Goal: Information Seeking & Learning: Learn about a topic

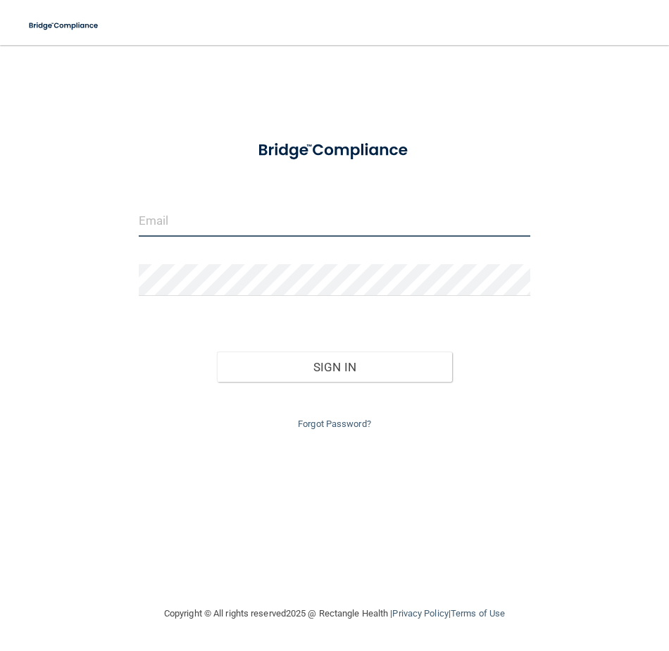
click at [203, 226] on input "email" at bounding box center [335, 221] width 392 height 32
type input "[EMAIL_ADDRESS][DOMAIN_NAME]"
click at [189, 218] on input "email" at bounding box center [335, 221] width 392 height 32
type input "[EMAIL_ADDRESS][DOMAIN_NAME]"
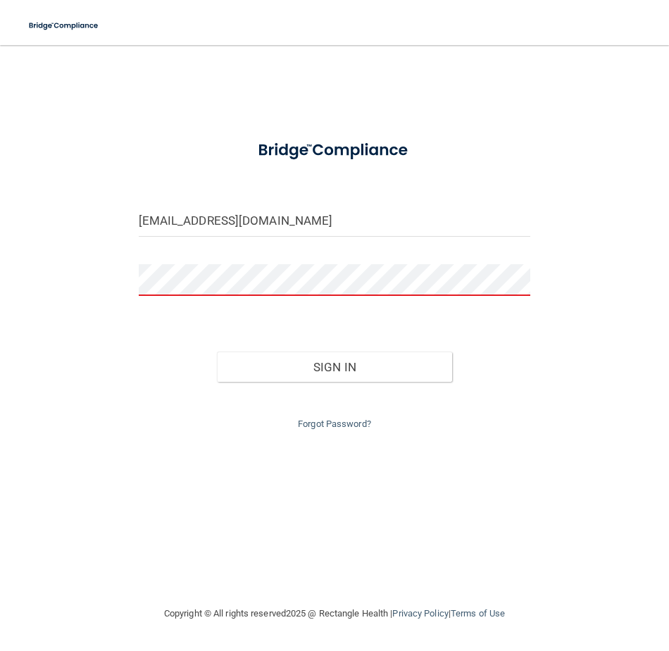
click at [323, 431] on div "Forgot Password?" at bounding box center [334, 407] width 413 height 51
click at [323, 427] on link "Forgot Password?" at bounding box center [334, 423] width 73 height 11
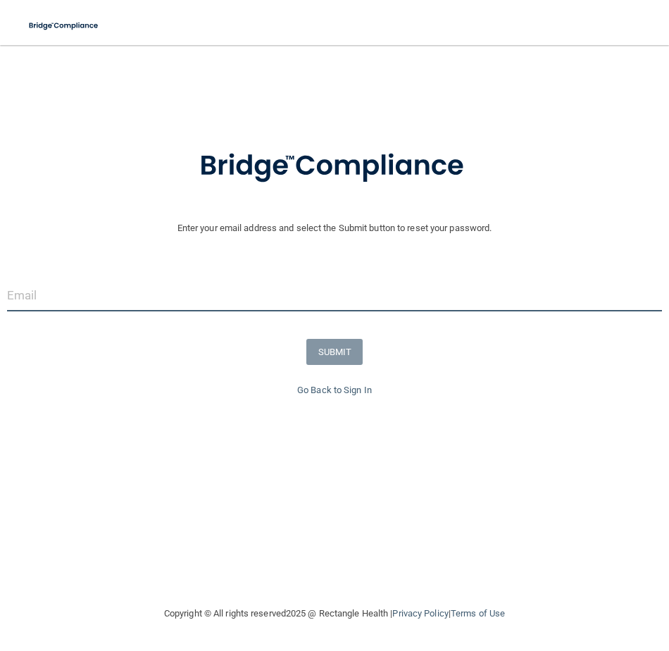
click at [253, 300] on input "email" at bounding box center [334, 296] width 655 height 32
type input "[EMAIL_ADDRESS][DOMAIN_NAME]"
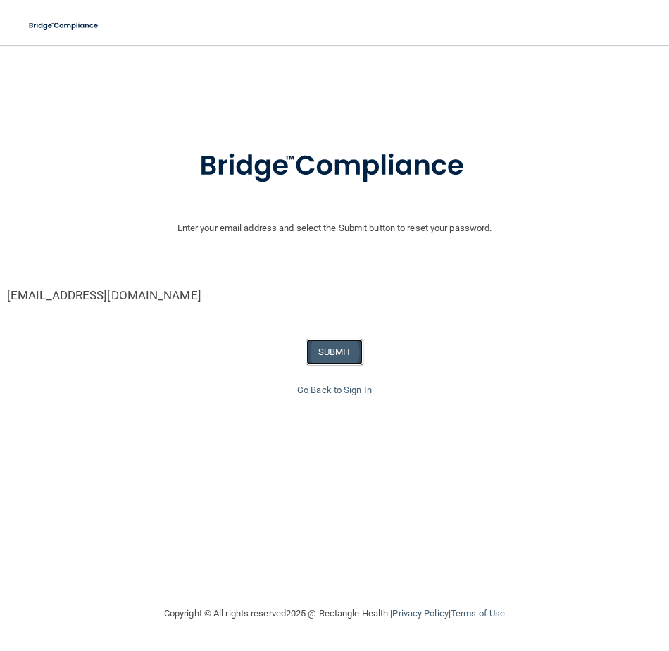
click at [340, 353] on button "SUBMIT" at bounding box center [334, 352] width 57 height 26
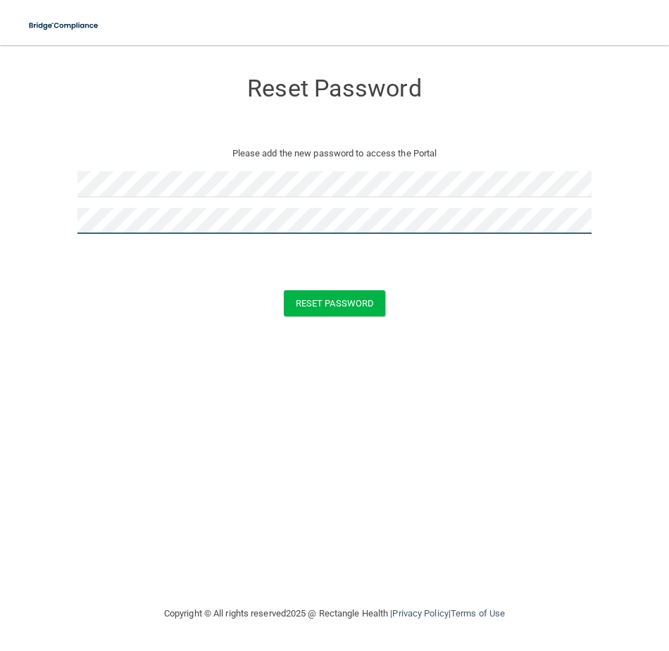
click at [284, 290] on button "Reset Password" at bounding box center [334, 303] width 101 height 26
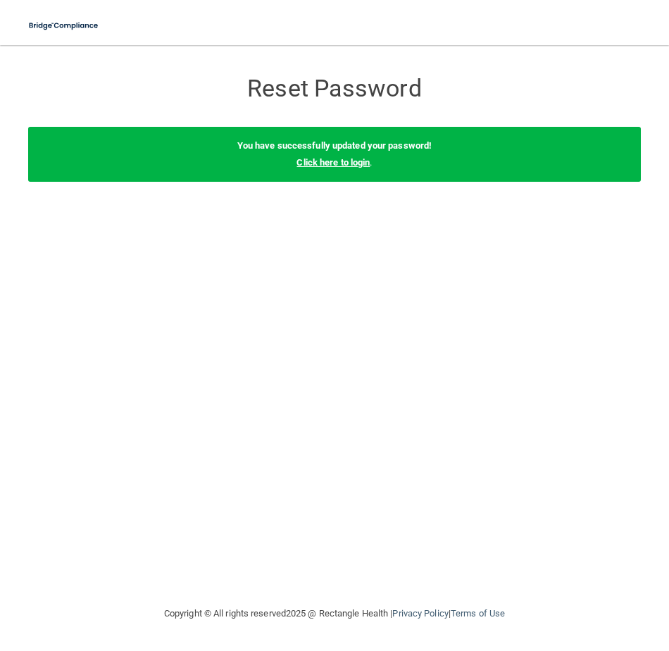
click at [344, 160] on link "Click here to login" at bounding box center [333, 162] width 73 height 11
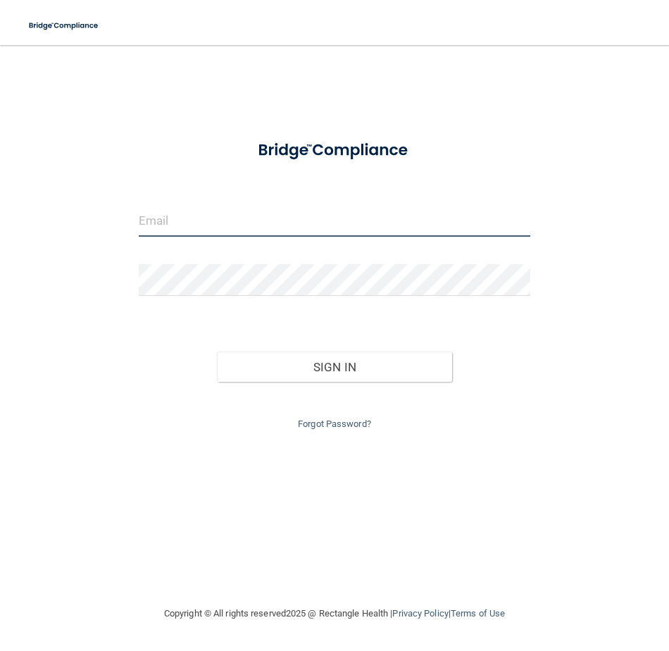
click at [295, 227] on input "email" at bounding box center [335, 221] width 392 height 32
type input "[EMAIL_ADDRESS][DOMAIN_NAME]"
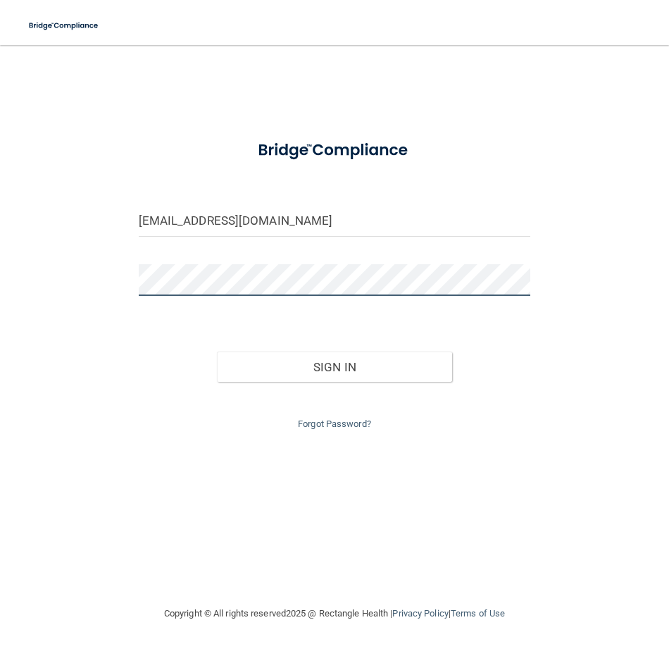
click at [217, 351] on button "Sign In" at bounding box center [334, 366] width 235 height 31
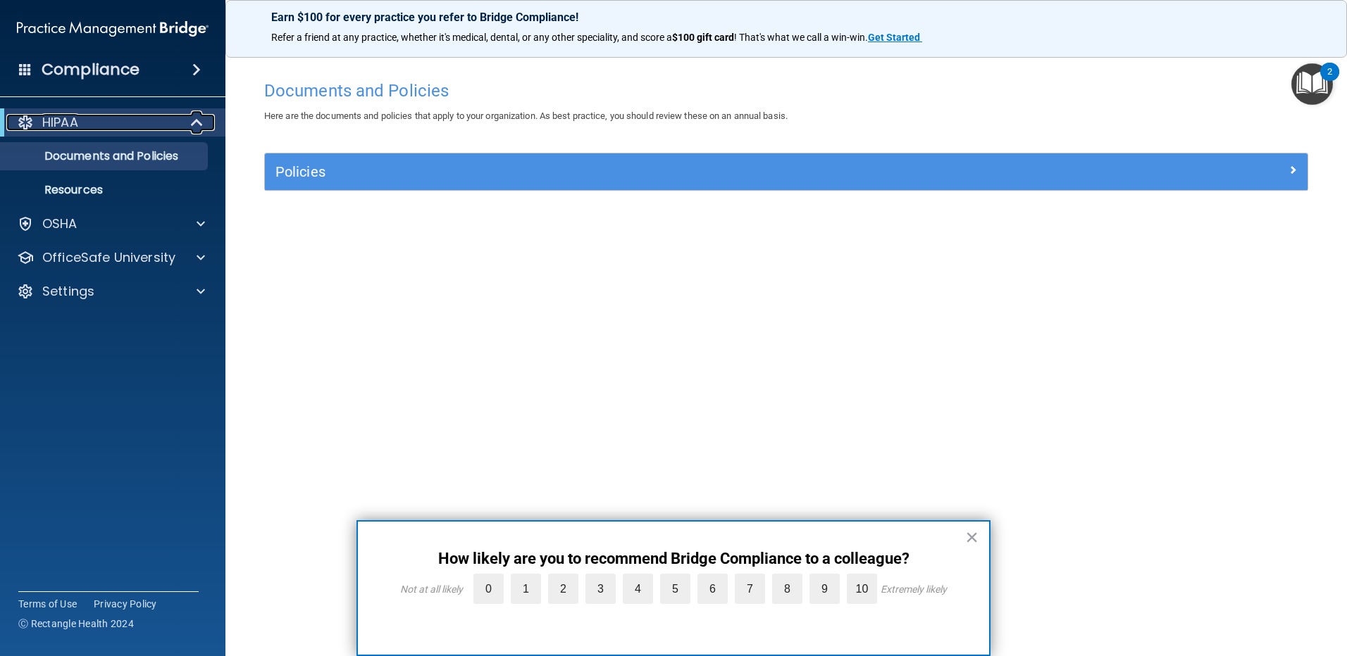
click at [89, 116] on div "HIPAA" at bounding box center [93, 122] width 174 height 17
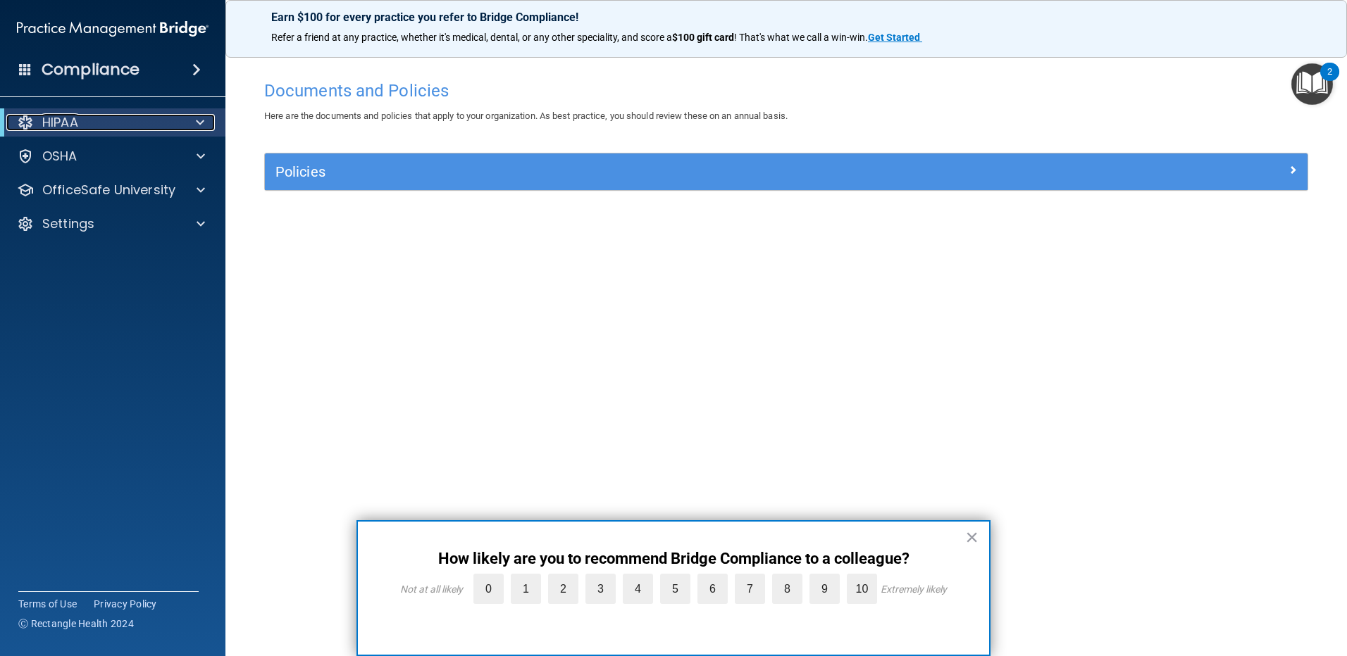
click at [89, 116] on div "HIPAA" at bounding box center [93, 122] width 174 height 17
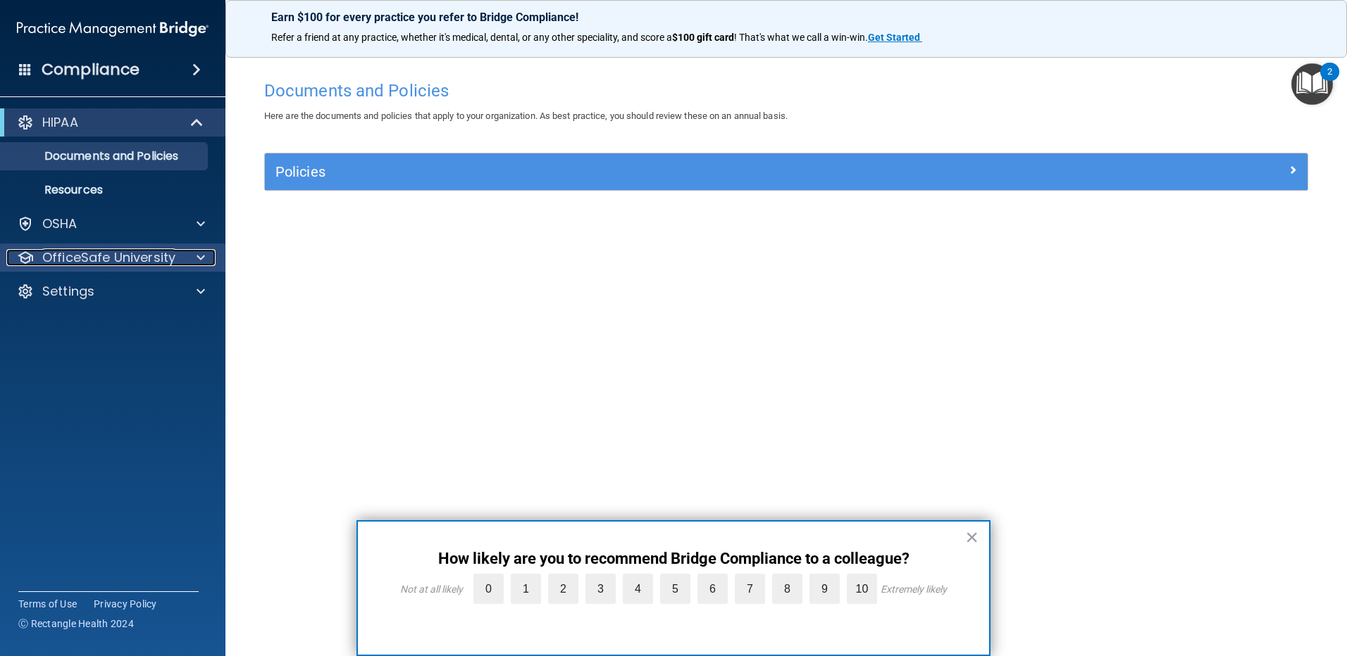
click at [58, 251] on p "OfficeSafe University" at bounding box center [108, 257] width 133 height 17
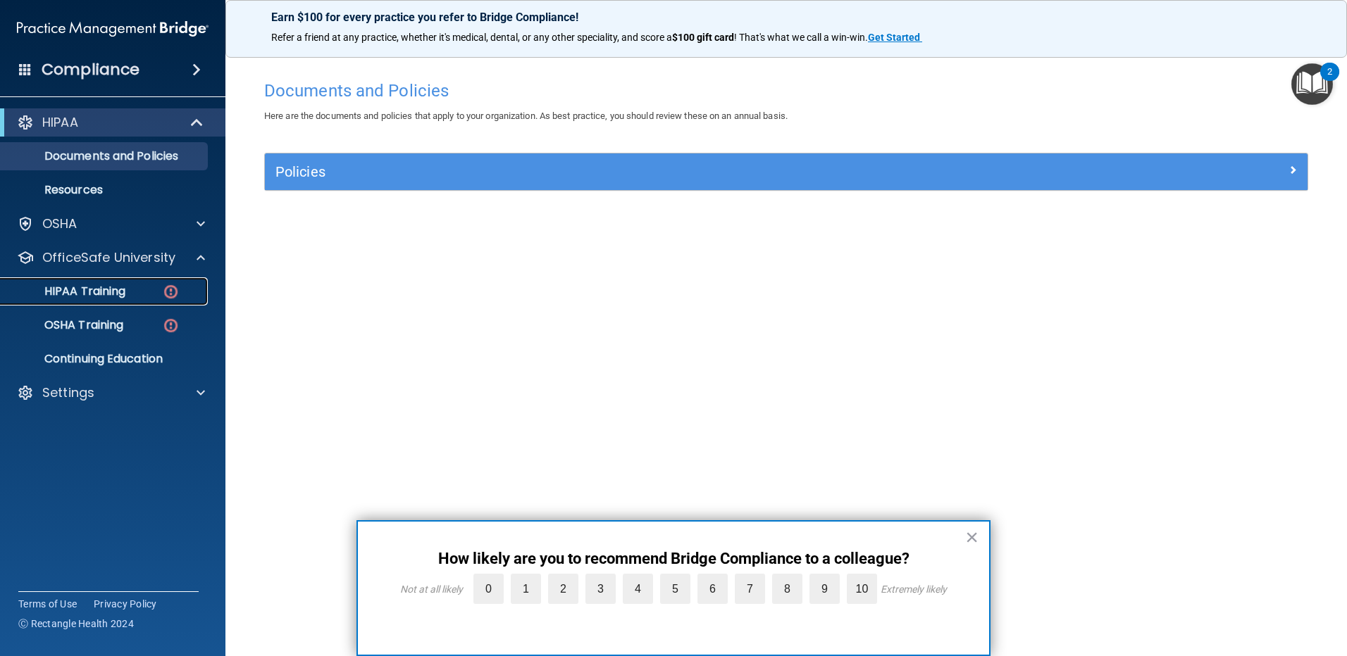
click at [75, 288] on p "HIPAA Training" at bounding box center [67, 292] width 116 height 14
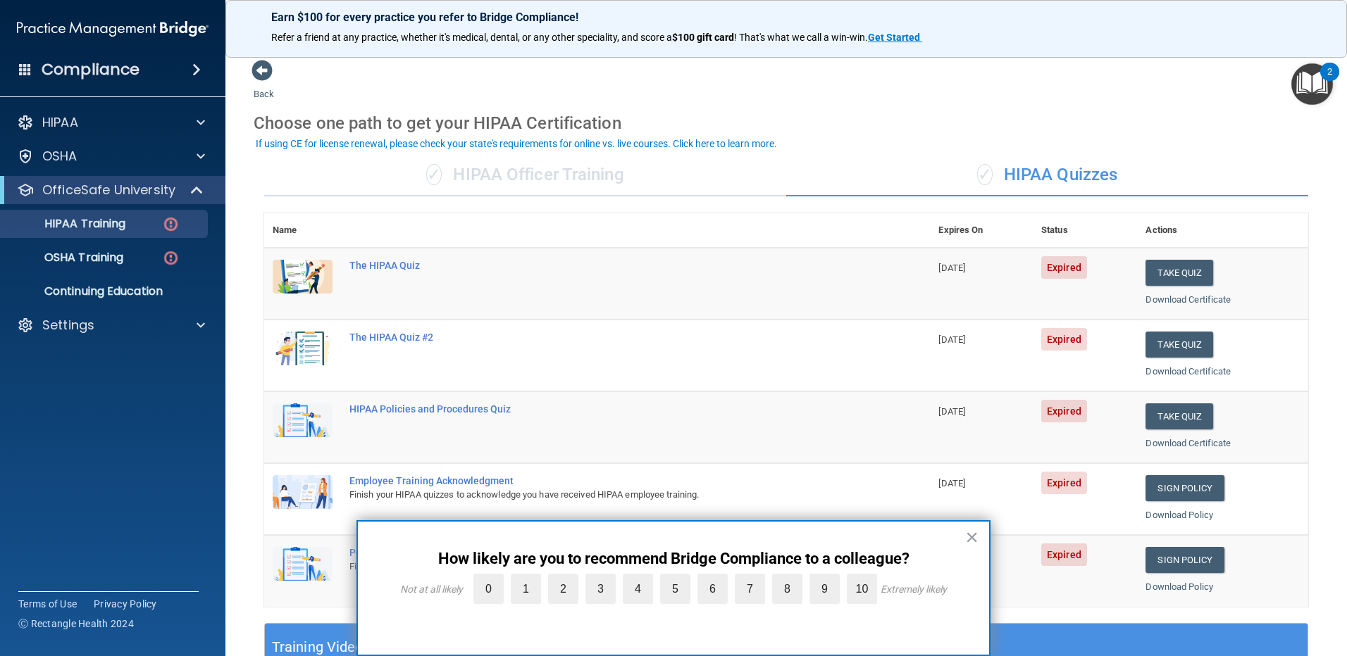
click at [668, 642] on div "× How likely are you to recommend Bridge Compliance to a colleague? Not at all …" at bounding box center [673, 588] width 634 height 136
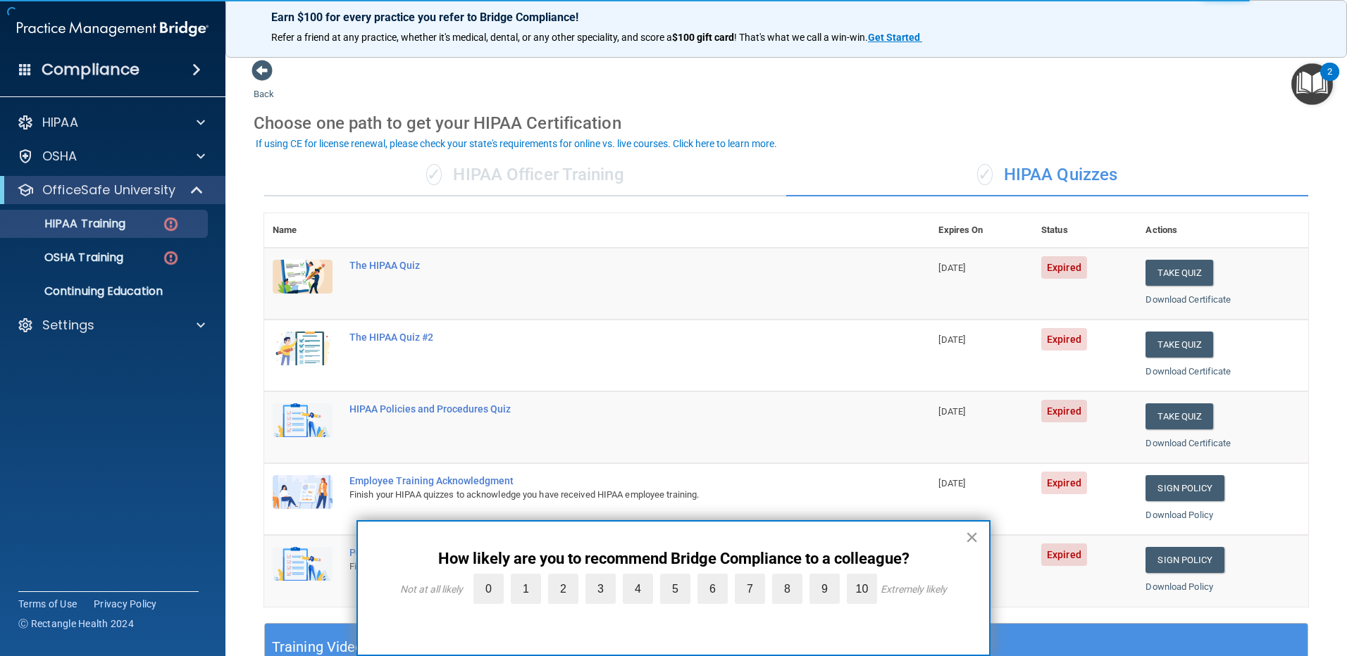
click at [973, 533] on button "×" at bounding box center [971, 537] width 13 height 23
